Goal: Navigation & Orientation: Go to known website

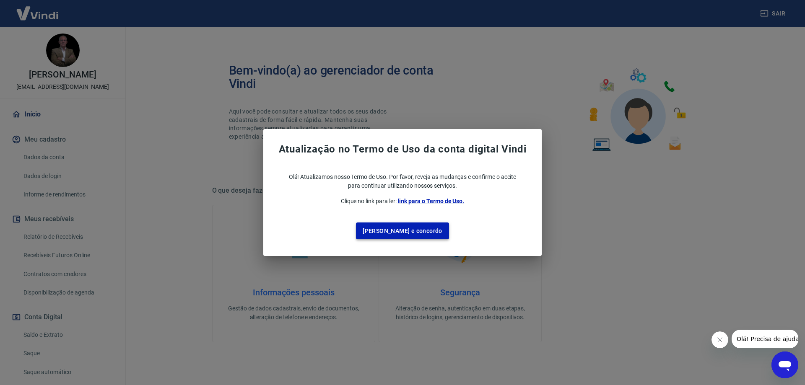
click at [398, 233] on button "[PERSON_NAME] e concordo" at bounding box center [402, 231] width 93 height 17
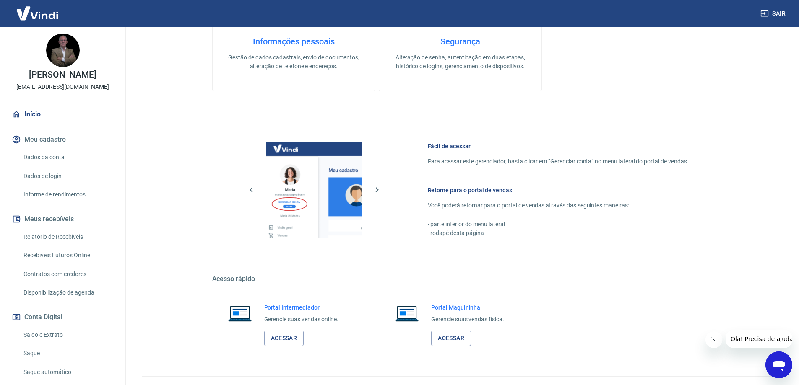
scroll to position [268, 0]
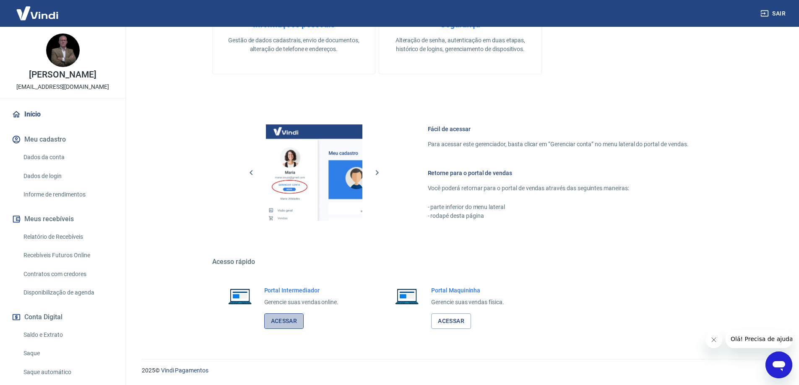
click at [285, 325] on link "Acessar" at bounding box center [284, 322] width 40 height 16
